Goal: Transaction & Acquisition: Subscribe to service/newsletter

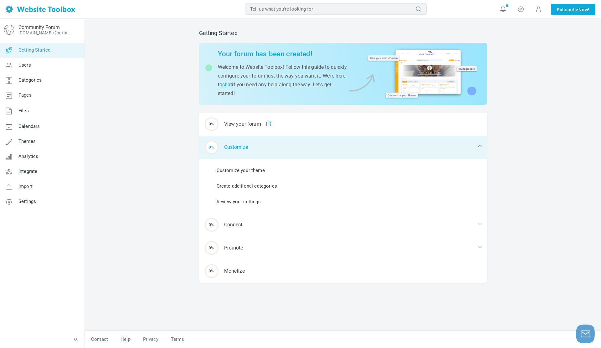
click at [252, 157] on div "0% Customize" at bounding box center [343, 147] width 288 height 23
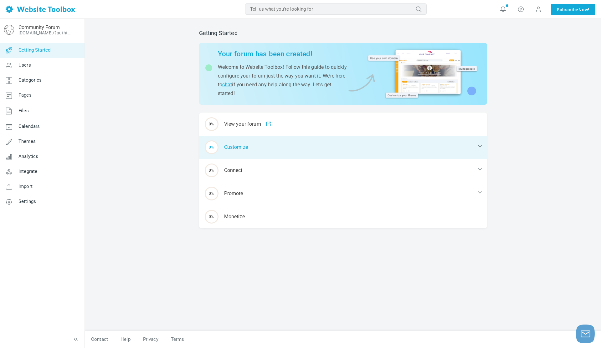
click at [252, 157] on div "0% Customize" at bounding box center [343, 147] width 288 height 23
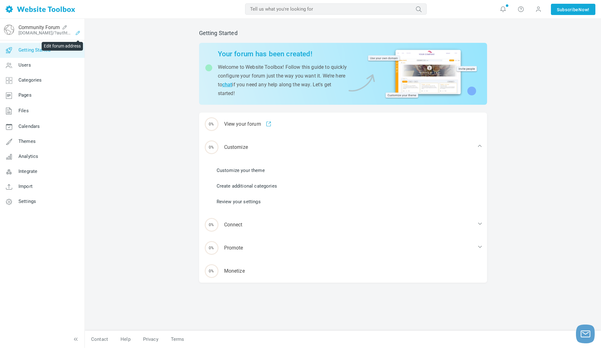
click at [78, 34] on icon at bounding box center [78, 32] width 10 height 5
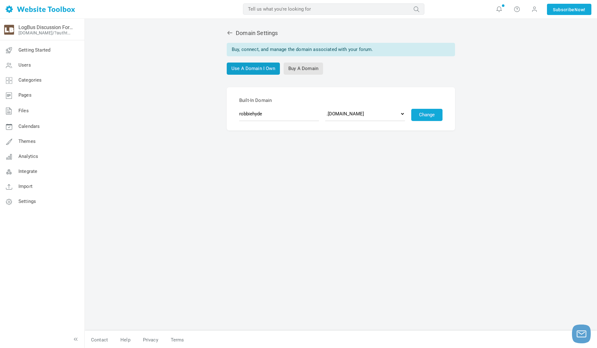
click at [251, 70] on link "Use A Domain I Own" at bounding box center [253, 69] width 53 height 12
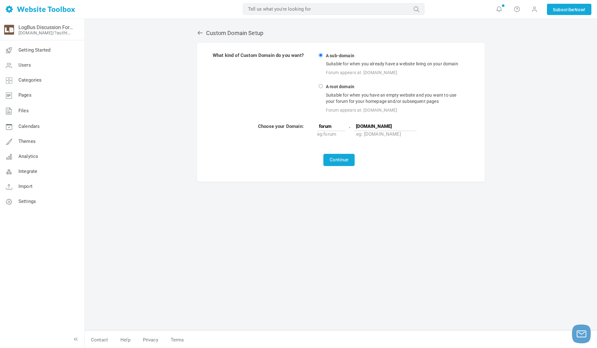
click at [323, 56] on input "A sub-domain Suitable for when you already have a website living on your domain…" at bounding box center [321, 55] width 4 height 4
click at [335, 160] on button "Continue" at bounding box center [339, 160] width 31 height 12
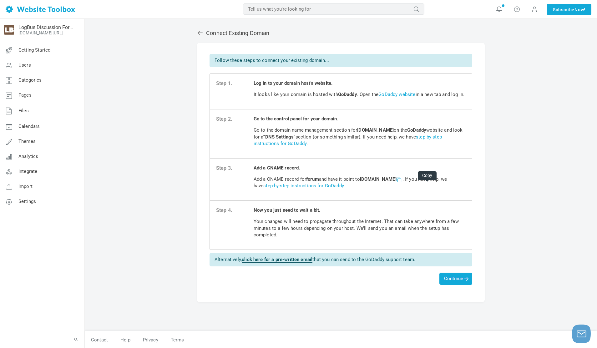
click at [401, 182] on span at bounding box center [399, 179] width 4 height 4
click at [451, 282] on span "Continue" at bounding box center [455, 279] width 23 height 6
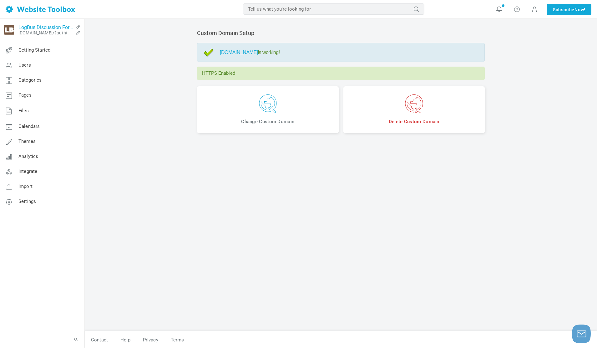
click at [32, 29] on link "LogBus Discussion Forum" at bounding box center [45, 27] width 54 height 6
click at [76, 34] on icon at bounding box center [78, 32] width 10 height 5
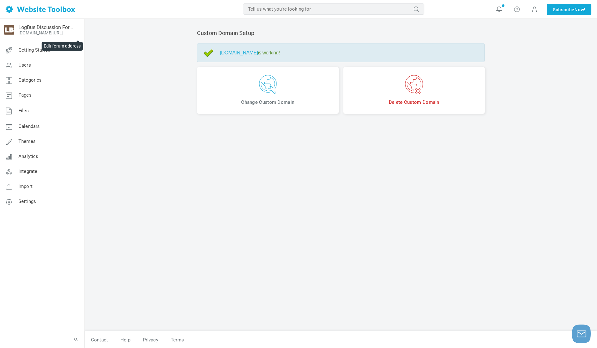
click at [0, 0] on icon at bounding box center [0, 0] width 0 height 0
click at [47, 49] on span "Getting Started" at bounding box center [34, 50] width 32 height 6
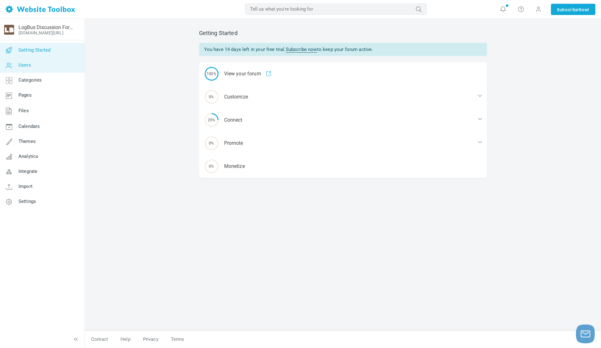
click at [35, 64] on link "Users" at bounding box center [42, 65] width 85 height 15
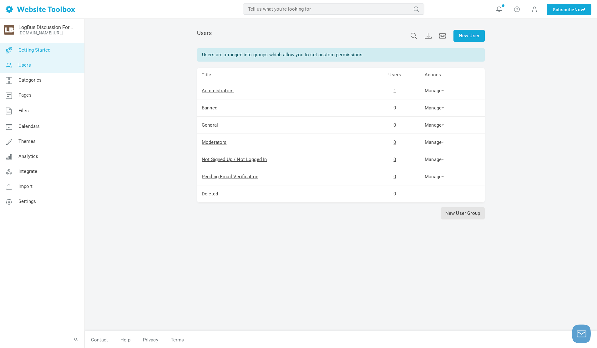
click at [37, 56] on link "Getting Started" at bounding box center [42, 50] width 85 height 15
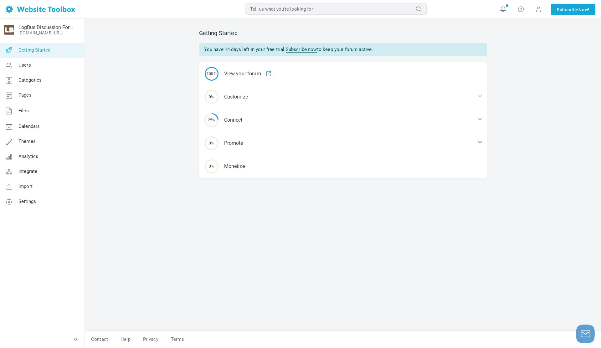
click at [295, 49] on link "Subscribe now" at bounding box center [301, 50] width 31 height 6
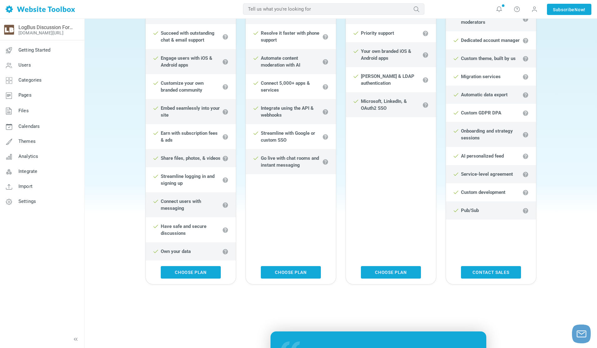
scroll to position [245, 0]
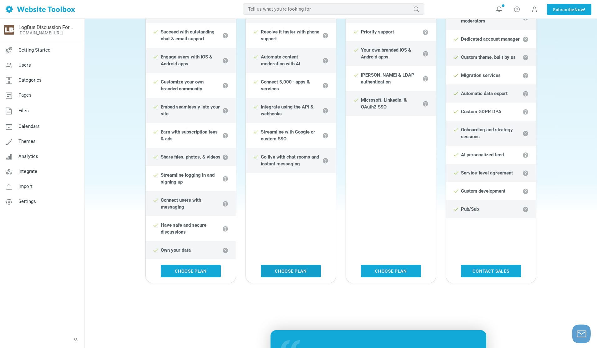
click at [284, 275] on link "Choose Plan" at bounding box center [291, 271] width 60 height 13
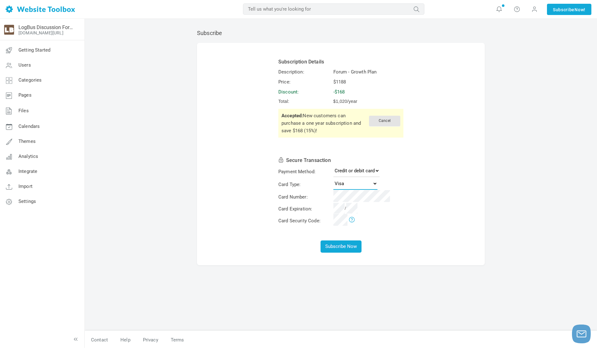
click at [350, 183] on select "Visa MasterCard American Express Discover" at bounding box center [356, 183] width 44 height 13
select select "Amex"
click at [334, 177] on select "Visa MasterCard American Express Discover" at bounding box center [356, 183] width 44 height 13
click at [263, 256] on form "Subscription Details Description: Forum - Growth Plan Price: $1188 Discount: -$…" at bounding box center [341, 154] width 288 height 223
click at [347, 250] on button "Subscribe Now" at bounding box center [341, 247] width 41 height 12
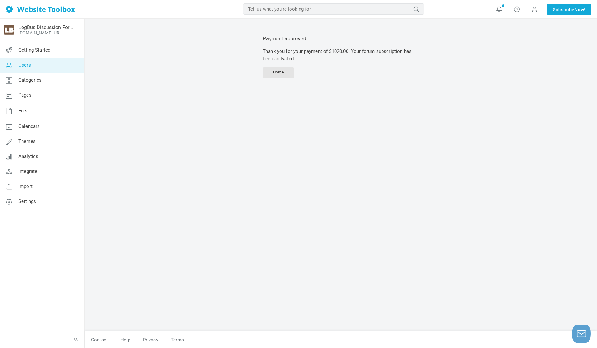
click at [9, 66] on icon at bounding box center [9, 65] width 19 height 15
